Goal: Information Seeking & Learning: Learn about a topic

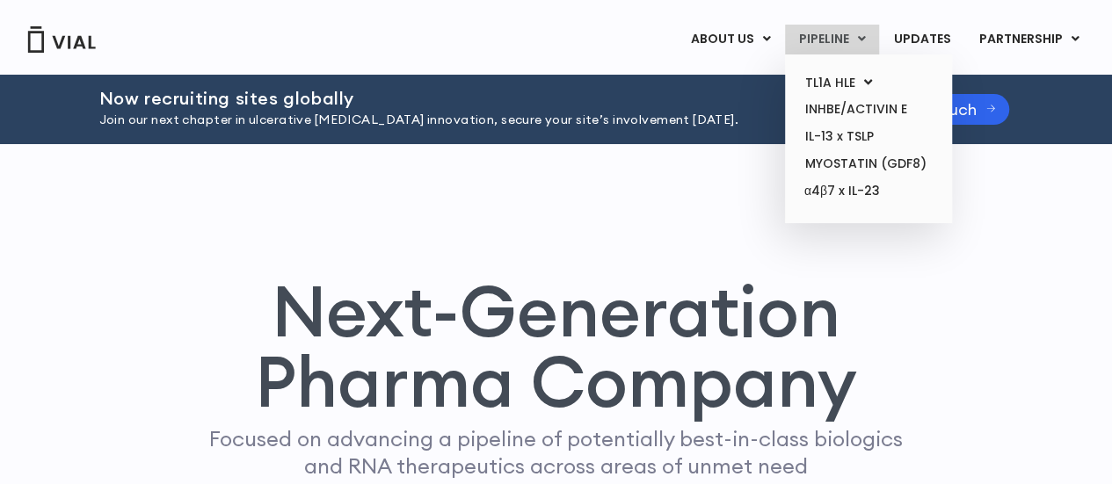
click at [842, 25] on link "PIPELINE" at bounding box center [832, 40] width 94 height 30
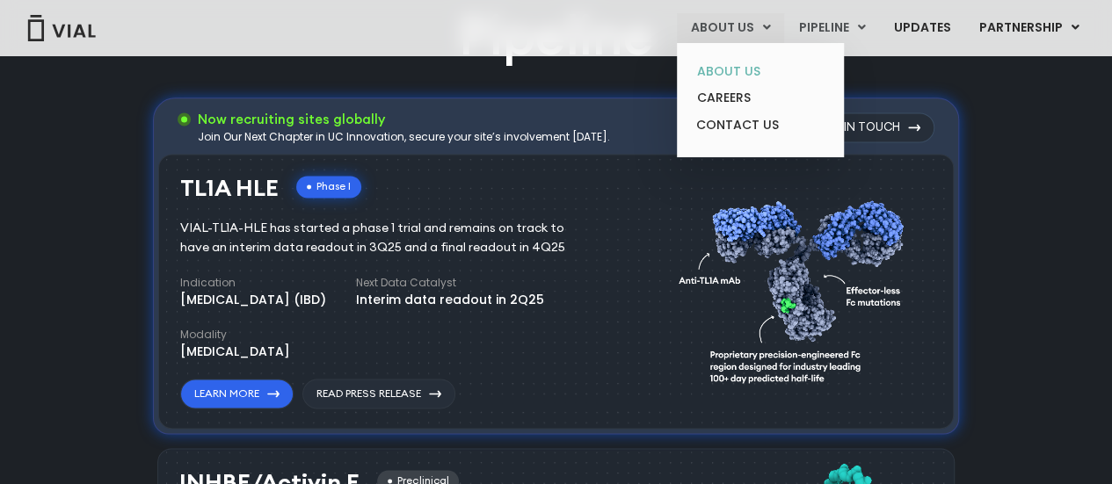
click at [724, 71] on link "ABOUT US" at bounding box center [760, 71] width 154 height 27
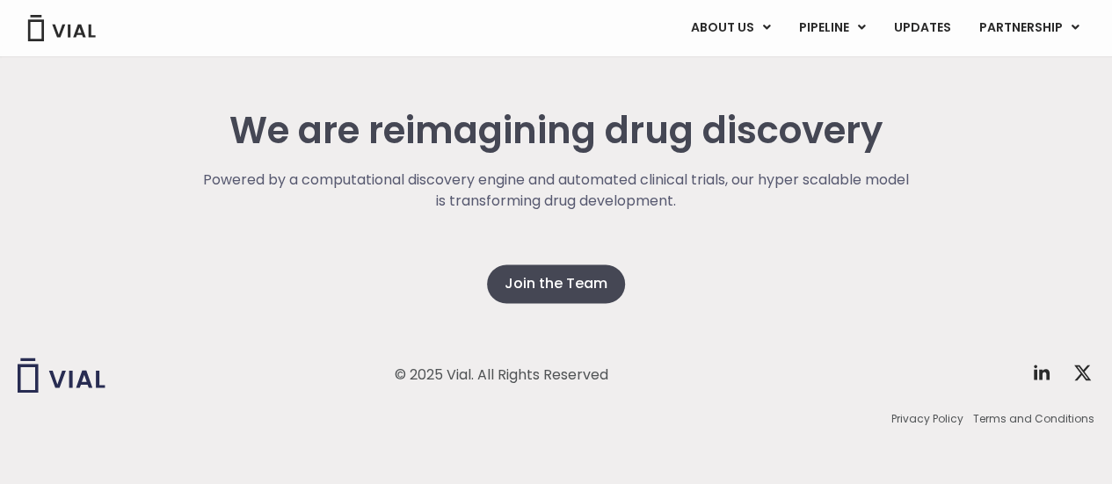
scroll to position [4603, 0]
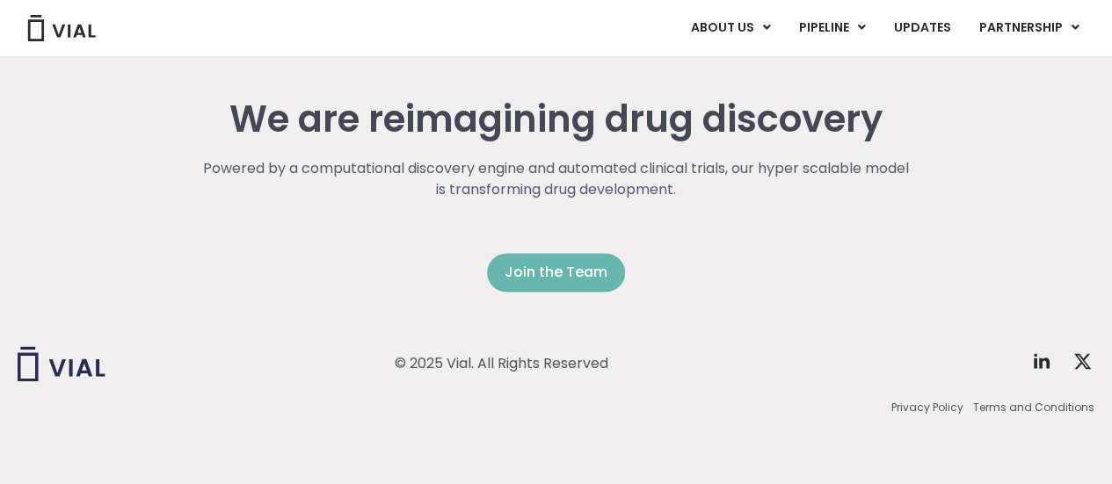
click at [570, 273] on span "Join the Team" at bounding box center [556, 272] width 103 height 21
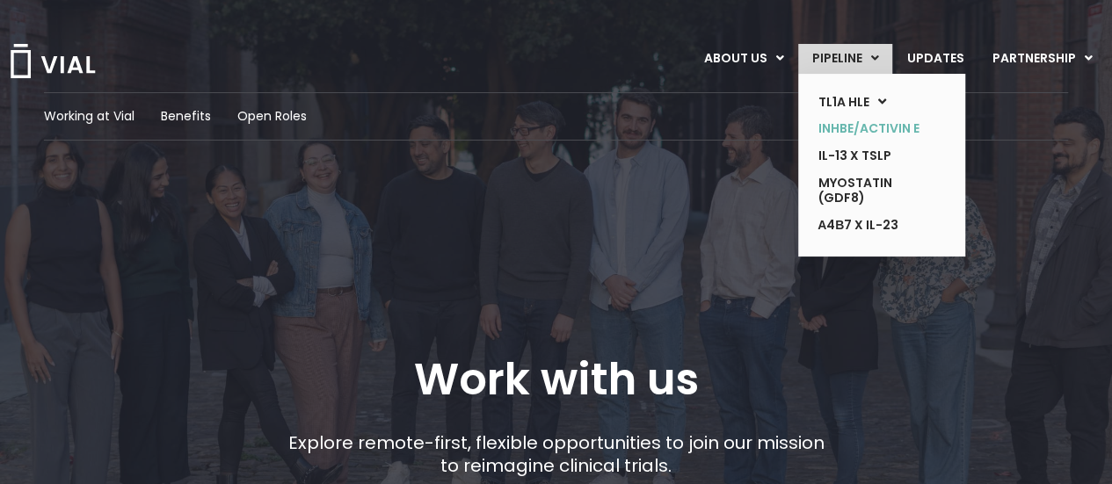
click at [860, 126] on link "INHBE/ACTIVIN E" at bounding box center [868, 128] width 128 height 27
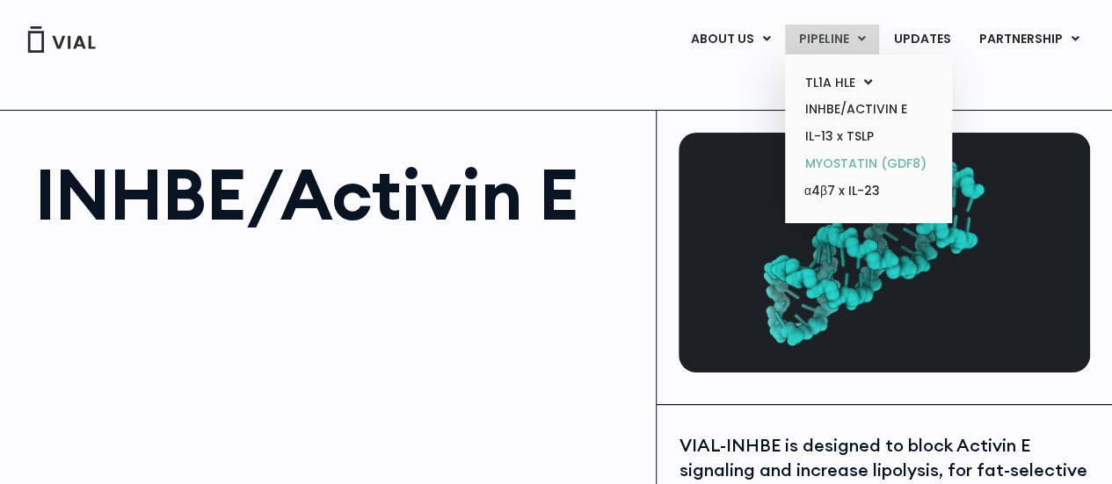
click at [823, 166] on link "MYOSTATIN (GDF8)" at bounding box center [868, 163] width 154 height 27
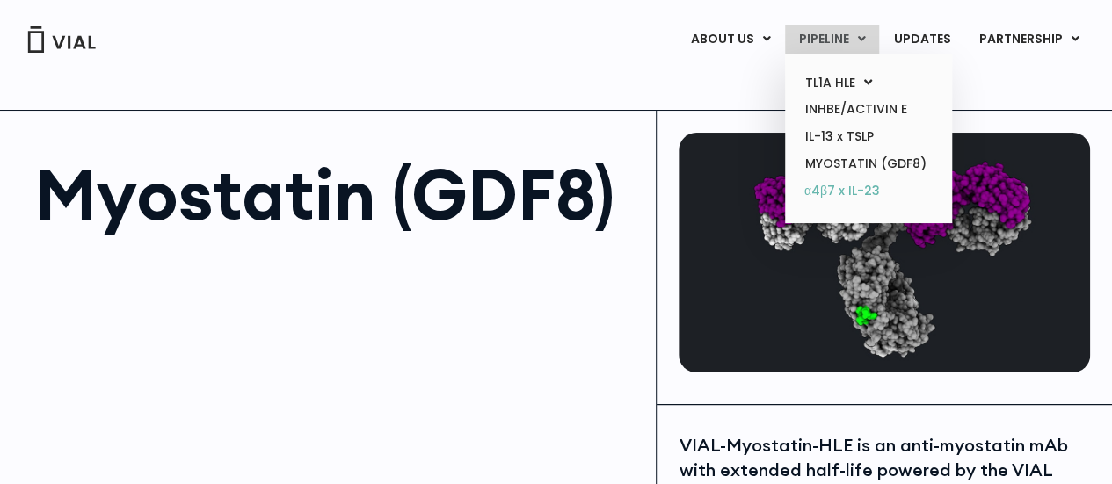
click at [849, 189] on link "α4β7 x IL-23" at bounding box center [868, 192] width 154 height 28
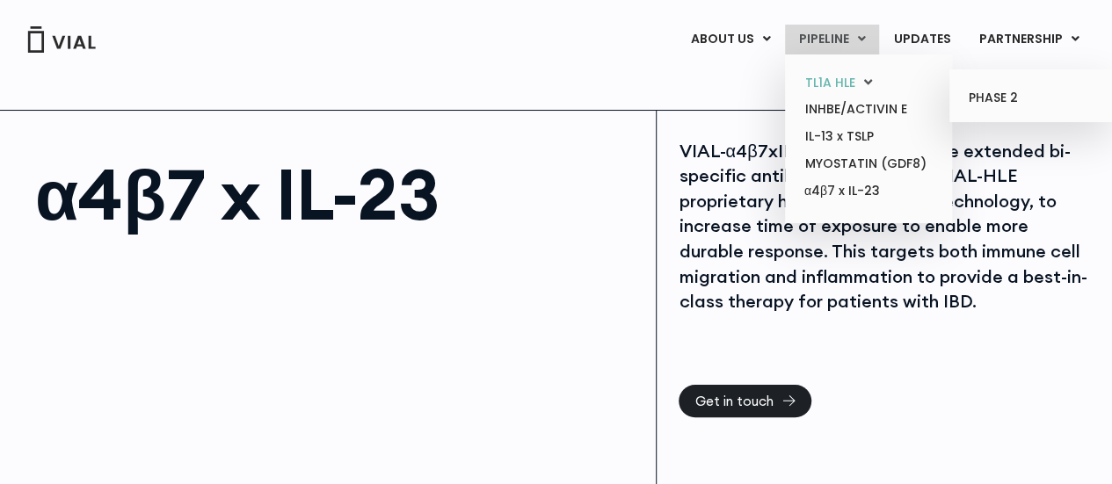
click at [837, 76] on link "TL1A HLE" at bounding box center [868, 82] width 154 height 27
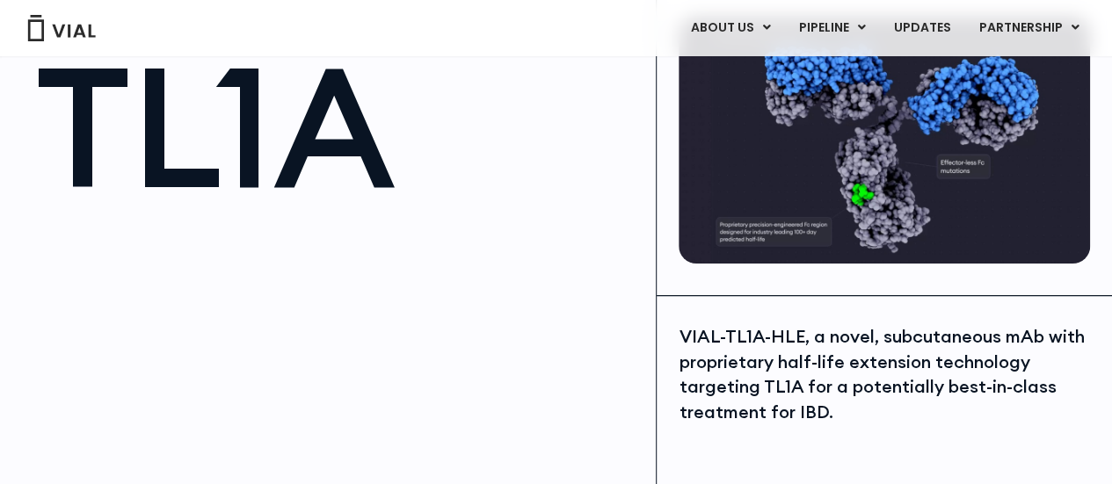
scroll to position [88, 0]
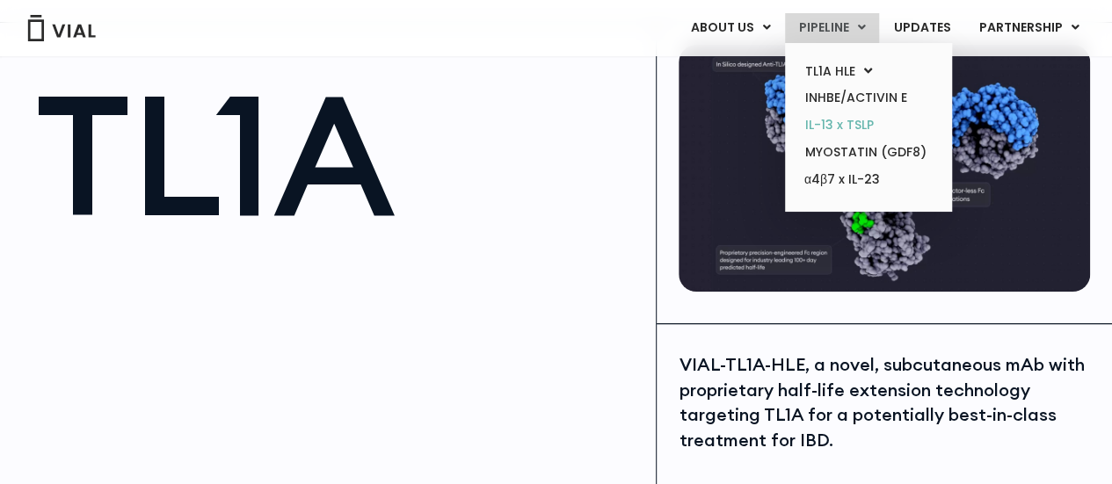
click at [844, 129] on link "IL-13 x TSLP" at bounding box center [868, 125] width 154 height 27
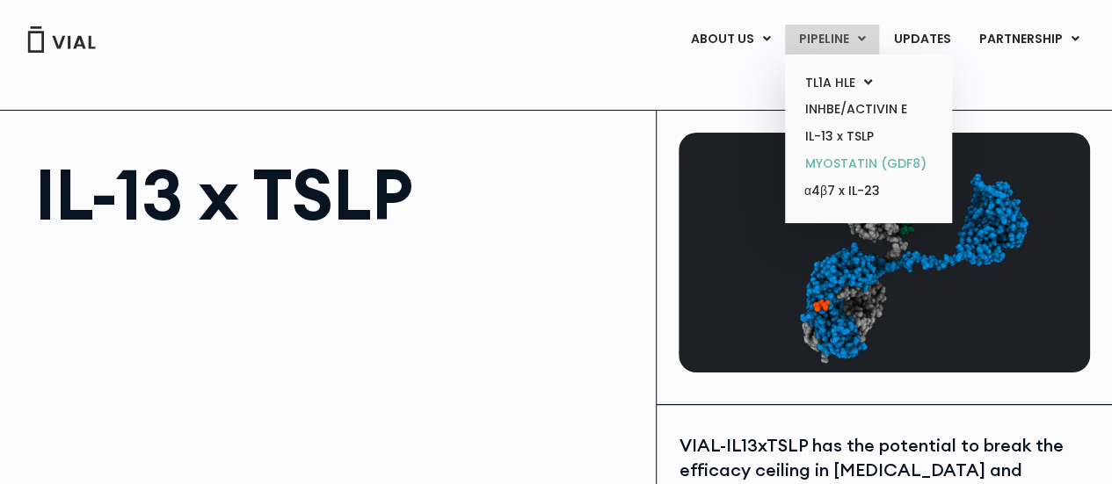
click at [845, 159] on link "MYOSTATIN (GDF8)" at bounding box center [868, 163] width 154 height 27
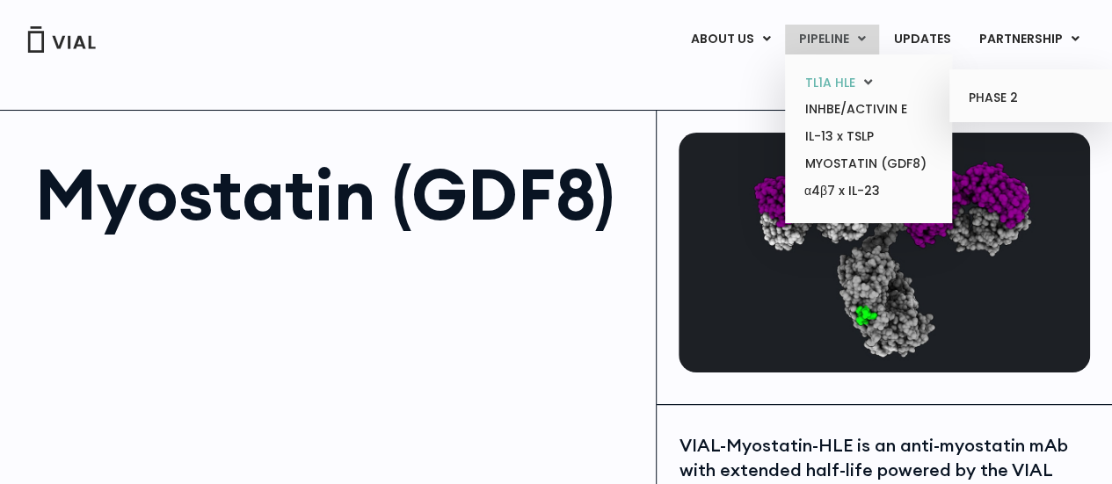
click at [833, 72] on link "TL1A HLE" at bounding box center [868, 82] width 154 height 27
